Goal: Information Seeking & Learning: Learn about a topic

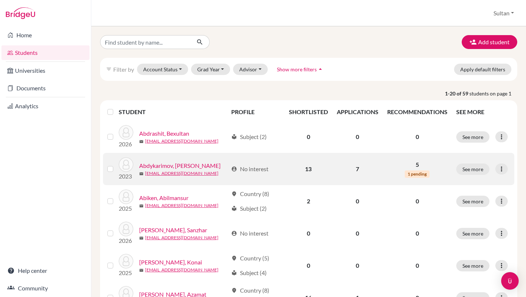
click at [183, 166] on link "Abdykarimov, [PERSON_NAME]" at bounding box center [180, 165] width 82 height 9
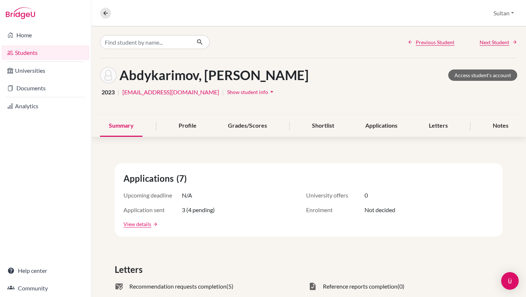
scroll to position [10, 0]
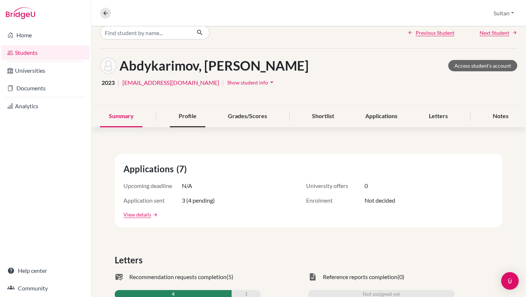
click at [200, 113] on div "Profile" at bounding box center [187, 117] width 35 height 22
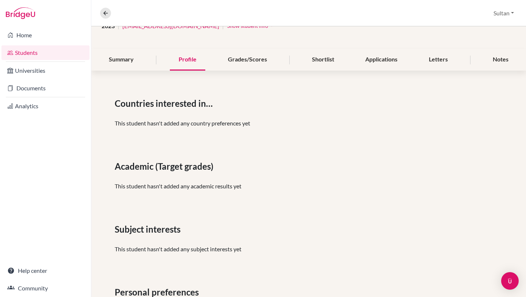
scroll to position [67, 0]
click at [30, 49] on link "Students" at bounding box center [45, 52] width 88 height 15
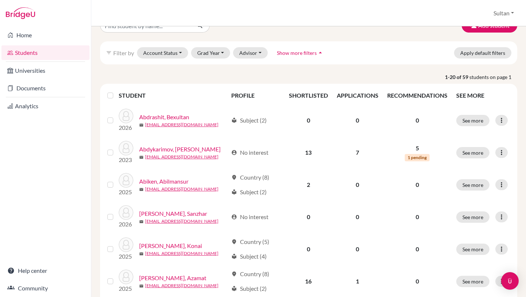
scroll to position [21, 0]
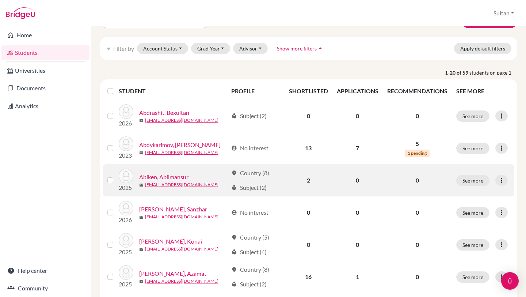
click at [181, 175] on link "Abiken, Abilmansur" at bounding box center [163, 177] width 49 height 9
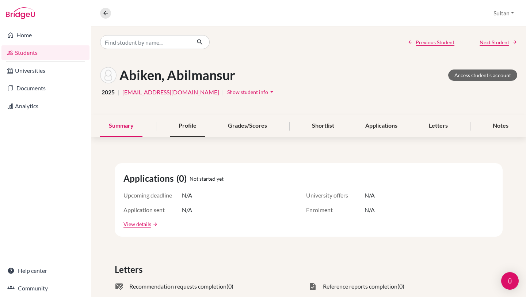
click at [189, 120] on div "Profile" at bounding box center [187, 126] width 35 height 22
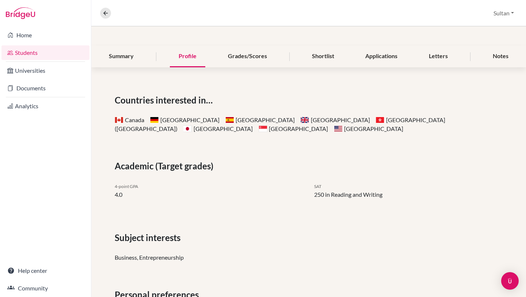
scroll to position [3, 0]
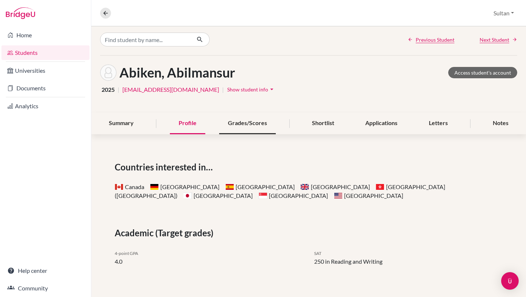
click at [251, 122] on div "Grades/Scores" at bounding box center [247, 124] width 57 height 22
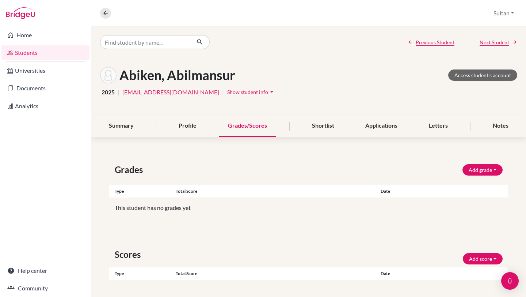
scroll to position [59, 0]
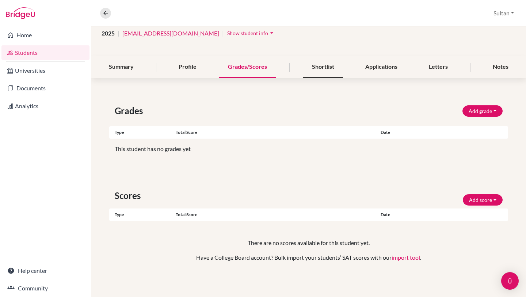
click at [323, 61] on div "Shortlist" at bounding box center [323, 67] width 40 height 22
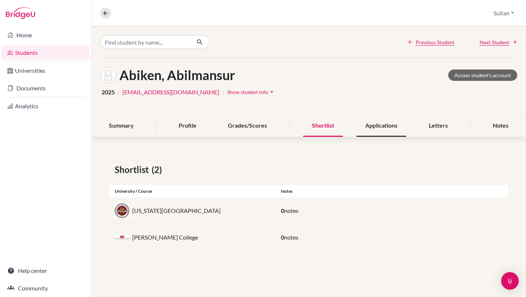
click at [386, 128] on div "Applications" at bounding box center [382, 126] width 50 height 22
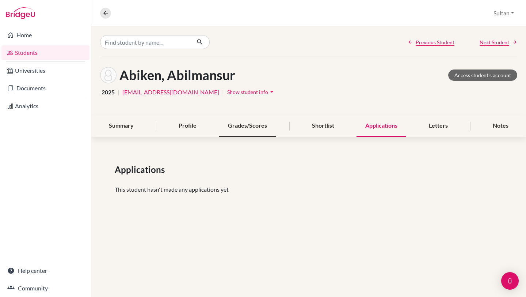
click at [250, 125] on div "Grades/Scores" at bounding box center [247, 126] width 57 height 22
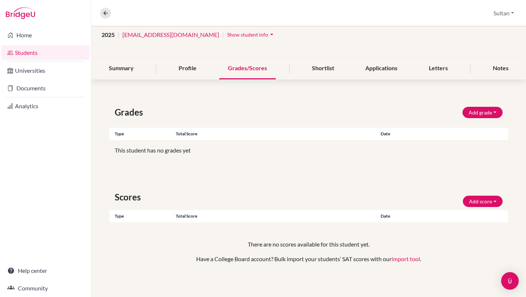
scroll to position [59, 0]
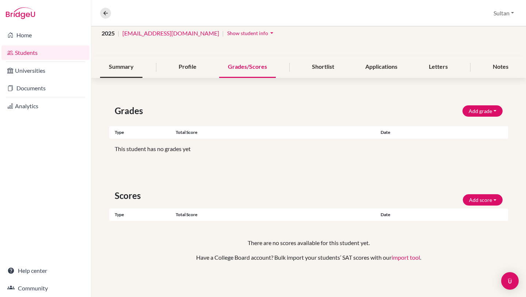
click at [116, 63] on div "Summary" at bounding box center [121, 67] width 42 height 22
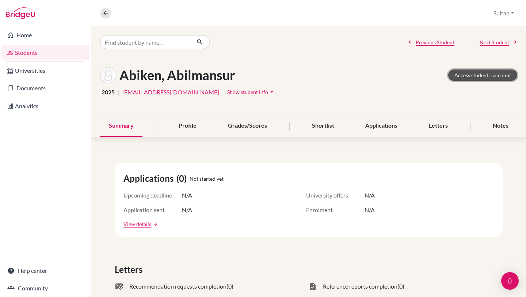
click at [480, 76] on link "Access student's account" at bounding box center [483, 74] width 69 height 11
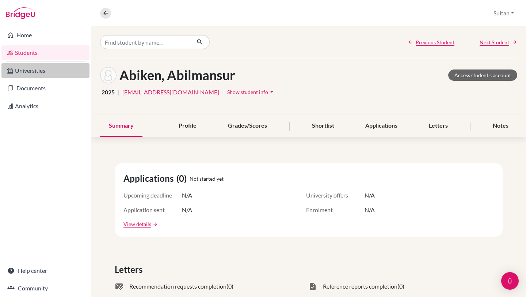
click at [49, 70] on link "Universities" at bounding box center [45, 70] width 88 height 15
